Goal: Information Seeking & Learning: Find specific fact

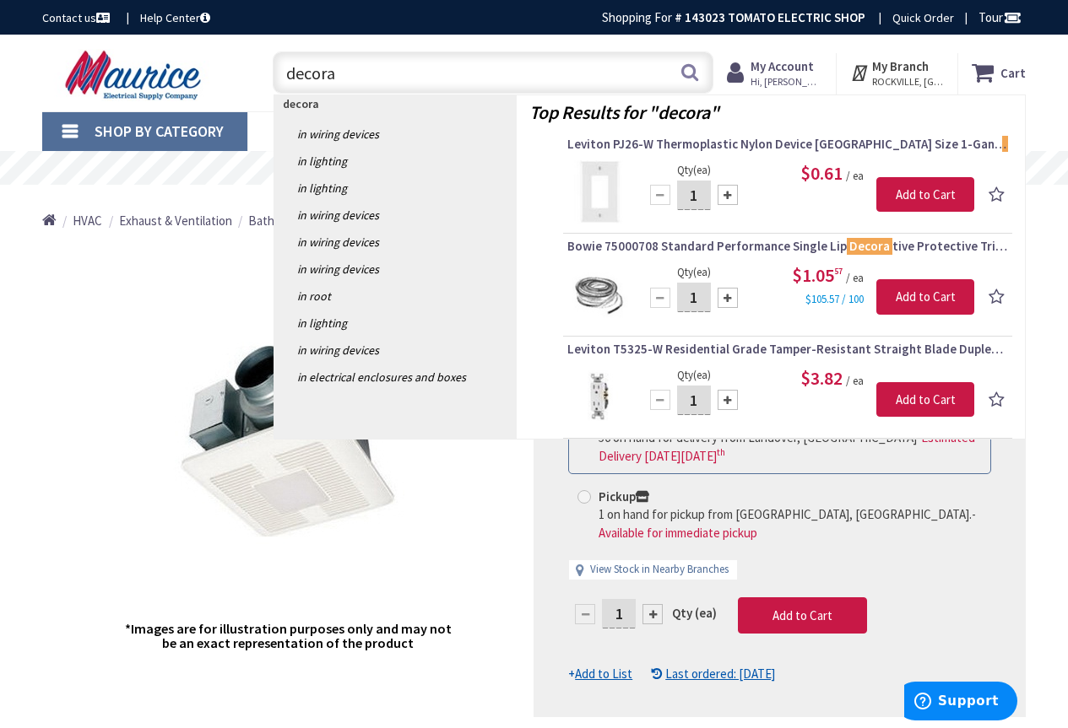
drag, startPoint x: 357, startPoint y: 67, endPoint x: 275, endPoint y: 84, distance: 83.8
click at [275, 84] on input "decora" at bounding box center [493, 72] width 441 height 42
click at [375, 73] on input "decora" at bounding box center [493, 72] width 441 height 42
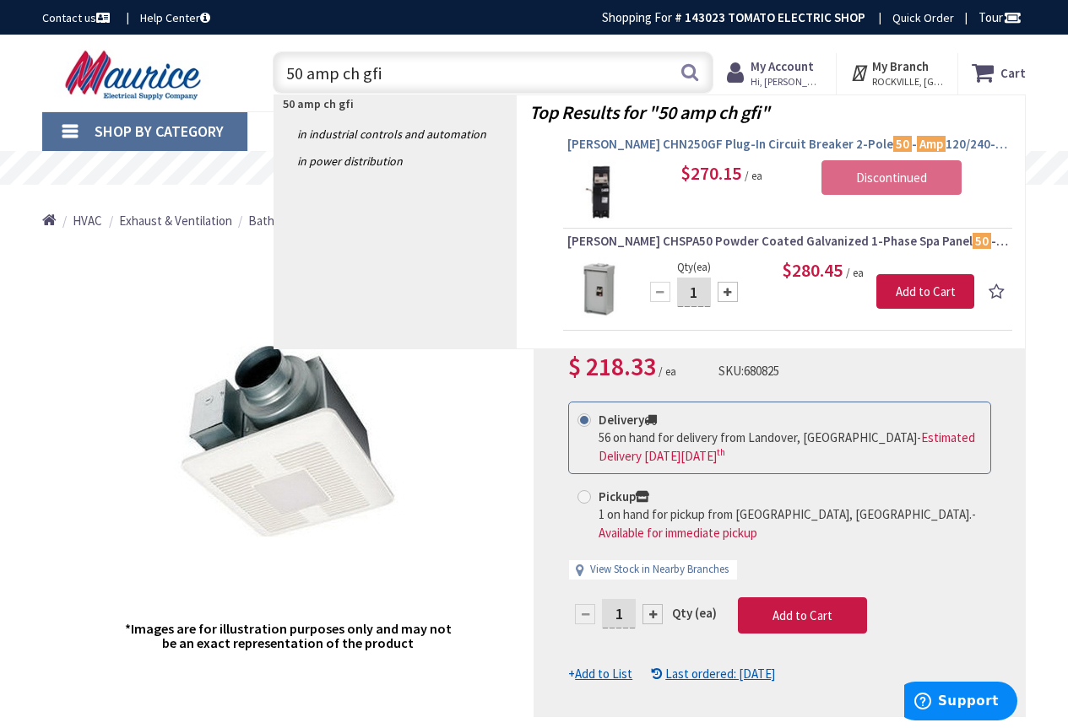
type input "50 amp ch gfi"
click at [616, 141] on span "Eaton CHN250GF Plug-In Circuit Breaker 2-Pole 50 - Amp 120/240-Volt" at bounding box center [787, 144] width 441 height 17
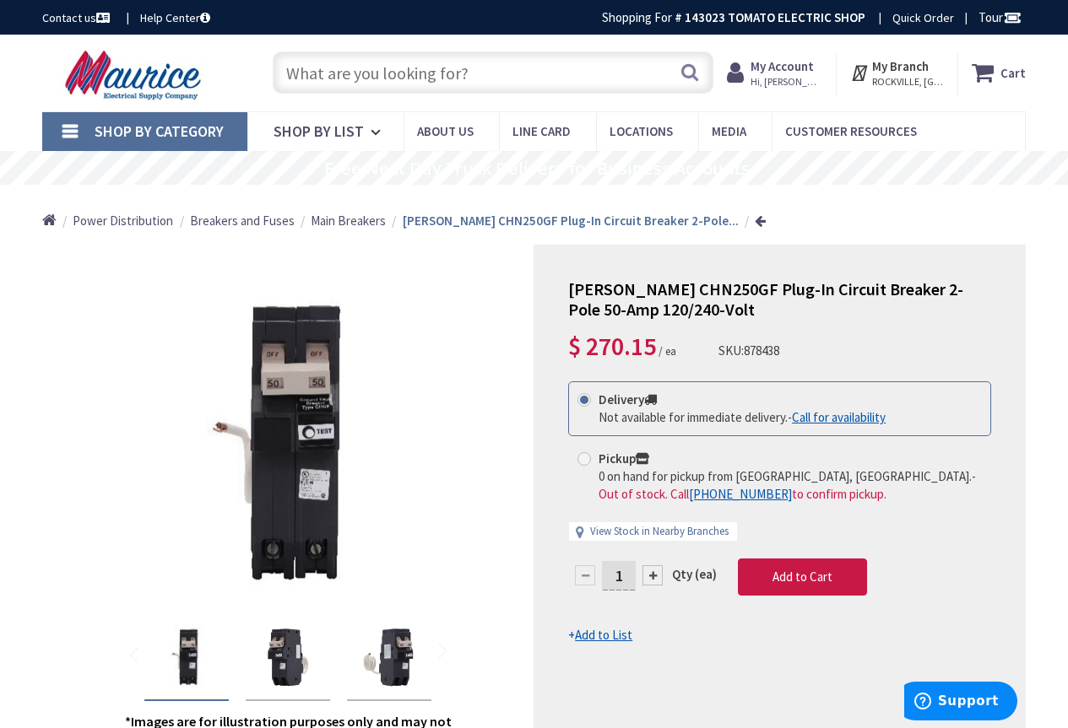
click at [354, 68] on input "text" at bounding box center [493, 72] width 441 height 42
type input "h"
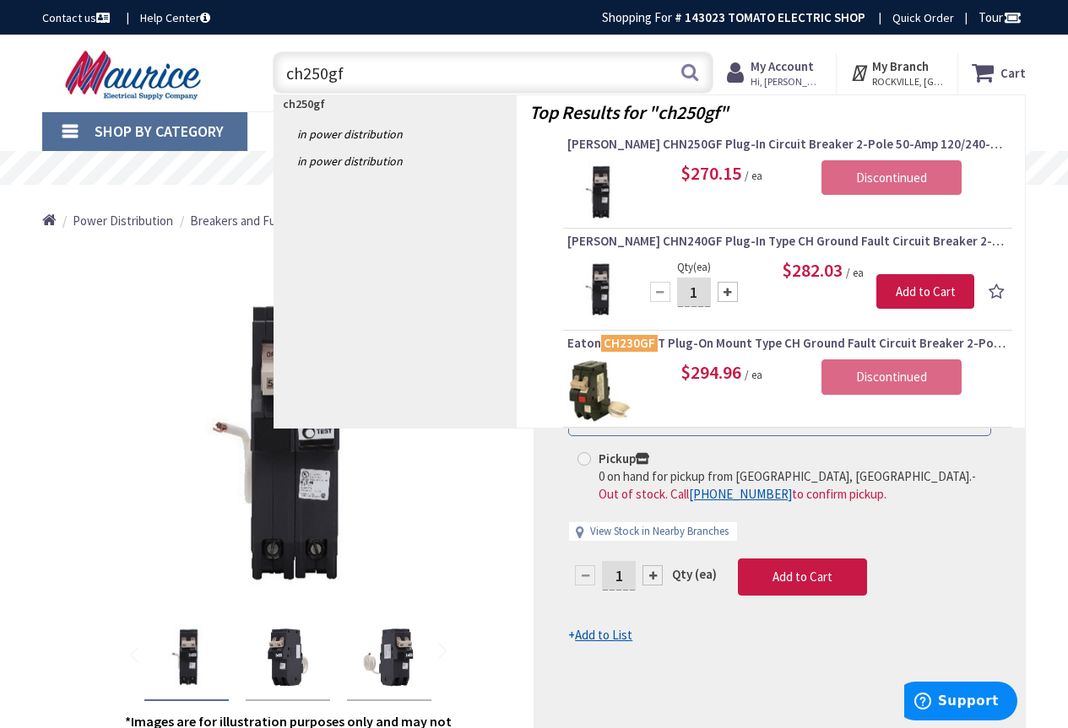
click at [303, 77] on input "ch250gf" at bounding box center [493, 72] width 441 height 42
click at [270, 46] on div "ch250gf ch250gf Search" at bounding box center [488, 72] width 449 height 54
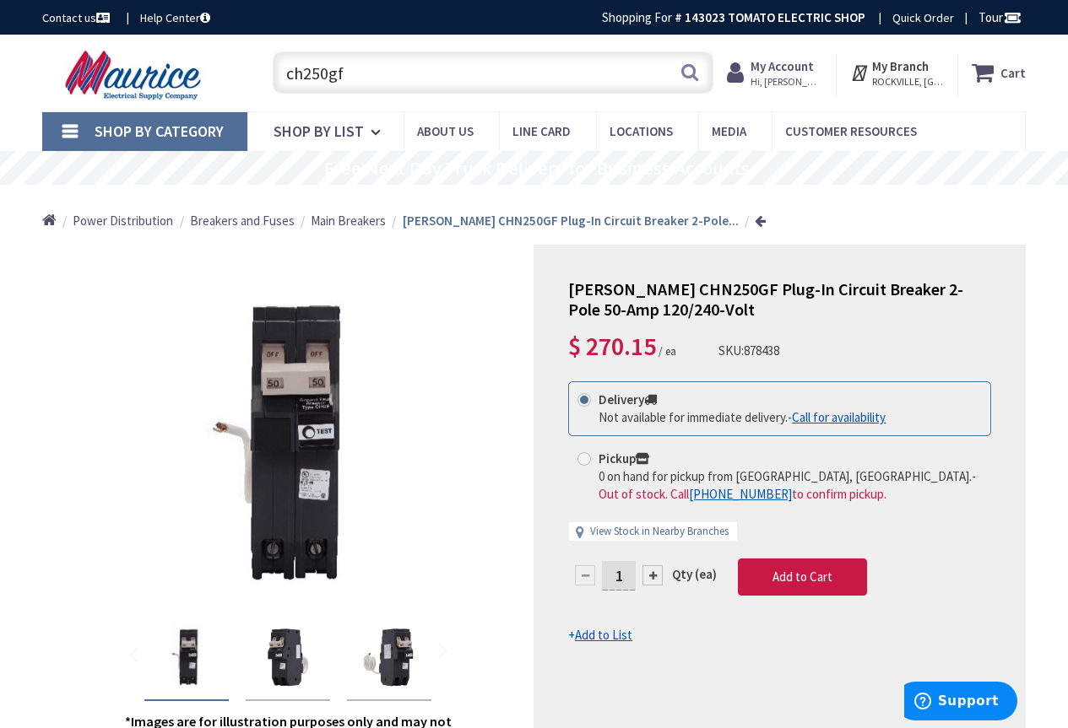
drag, startPoint x: 271, startPoint y: 90, endPoint x: 240, endPoint y: 93, distance: 31.3
click at [240, 93] on div "Toggle Nav ch250gf ch250gf Search Cart My Cart Close You have no items in your …" at bounding box center [534, 73] width 1009 height 57
click at [306, 79] on input "ch250gf" at bounding box center [493, 72] width 441 height 42
type input "chfn250gf"
